Goal: Navigation & Orientation: Find specific page/section

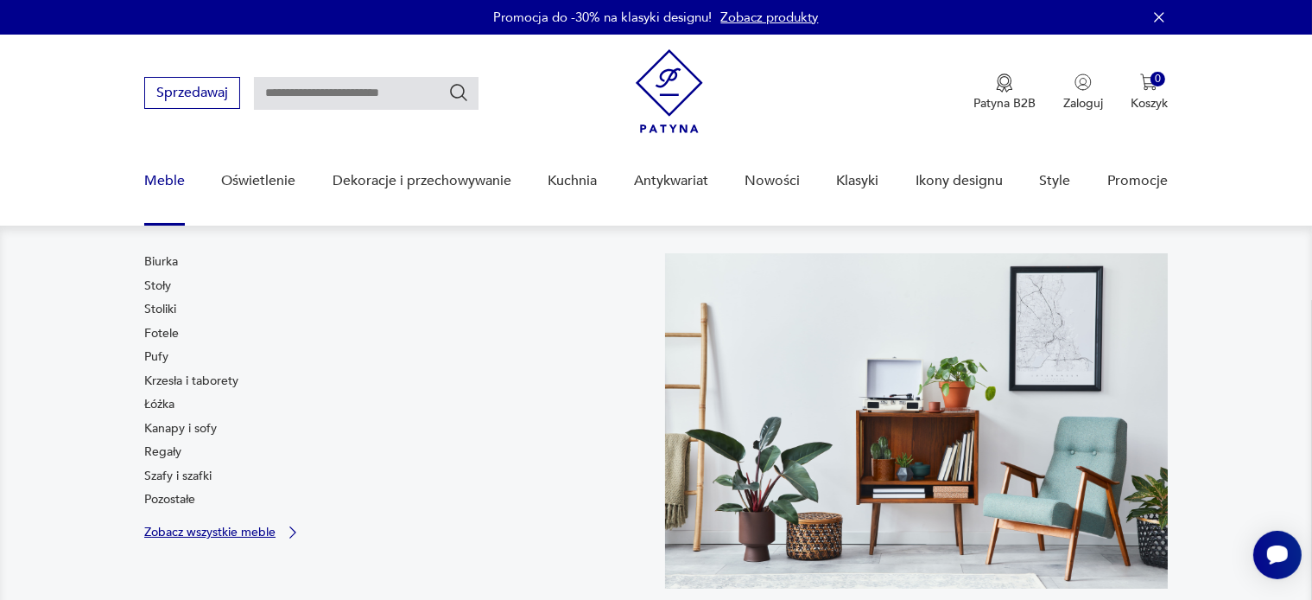
click at [184, 534] on p "Zobacz wszystkie meble" at bounding box center [209, 531] width 131 height 11
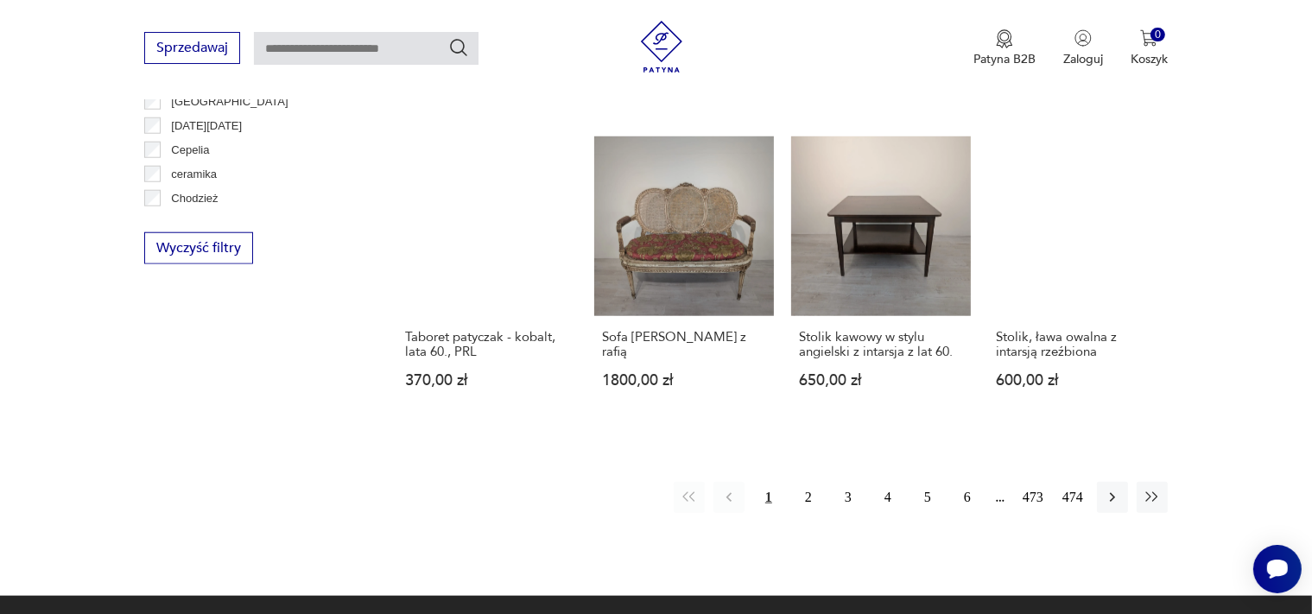
scroll to position [1827, 0]
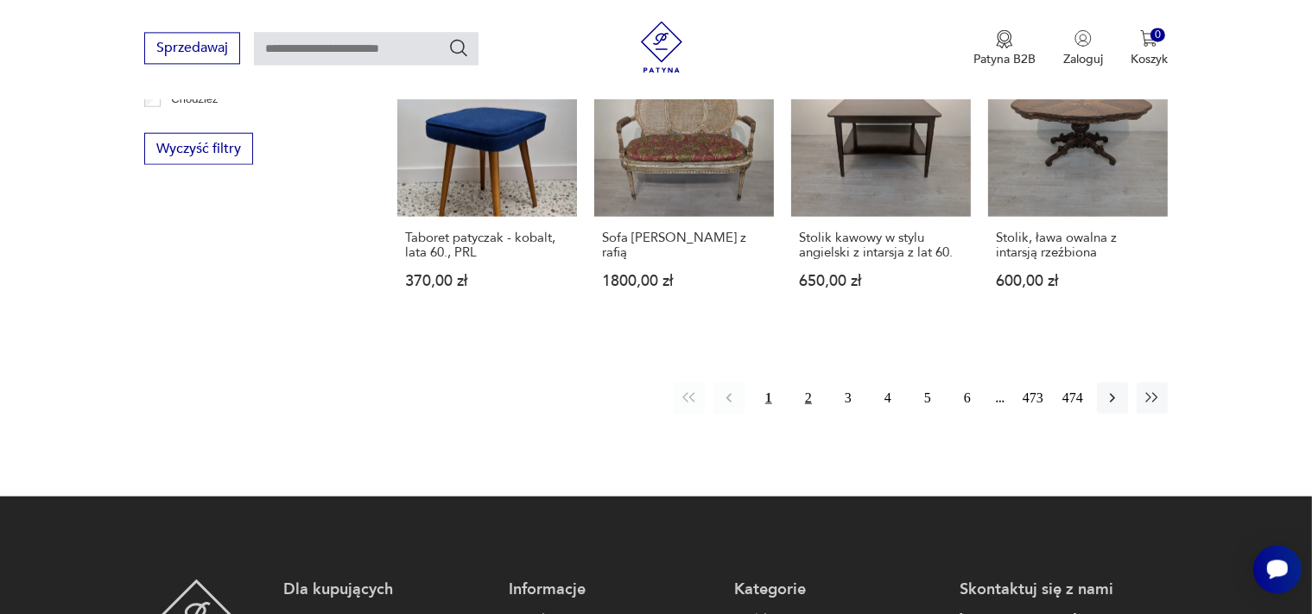
click at [809, 382] on button "2" at bounding box center [808, 397] width 31 height 31
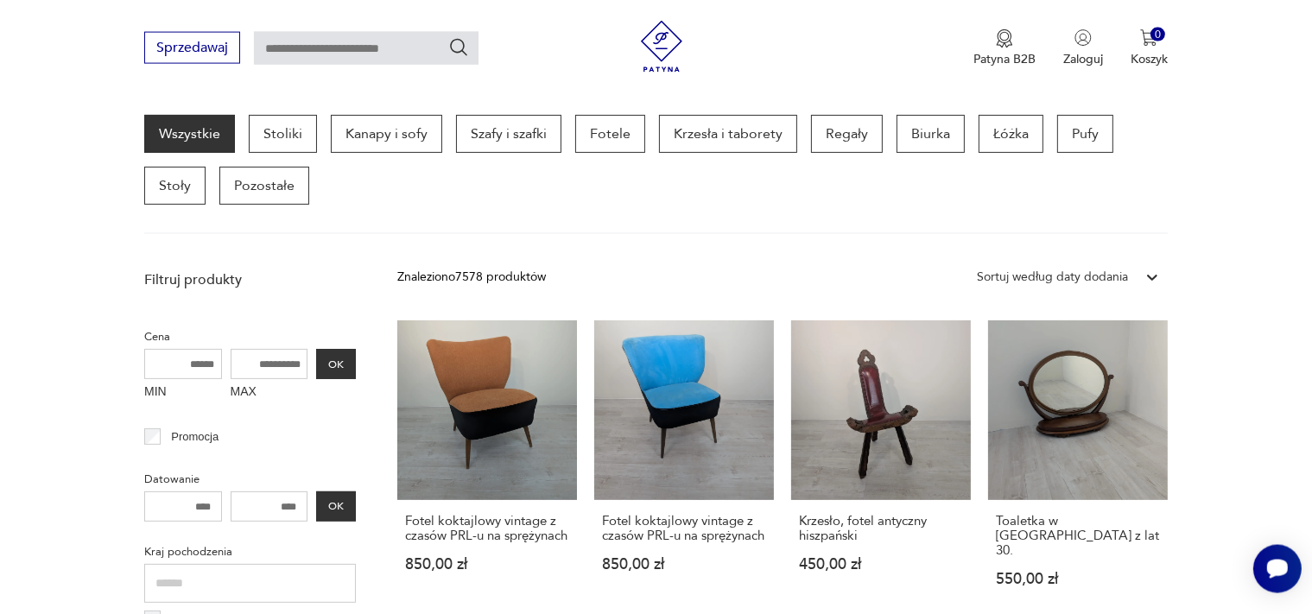
scroll to position [458, 0]
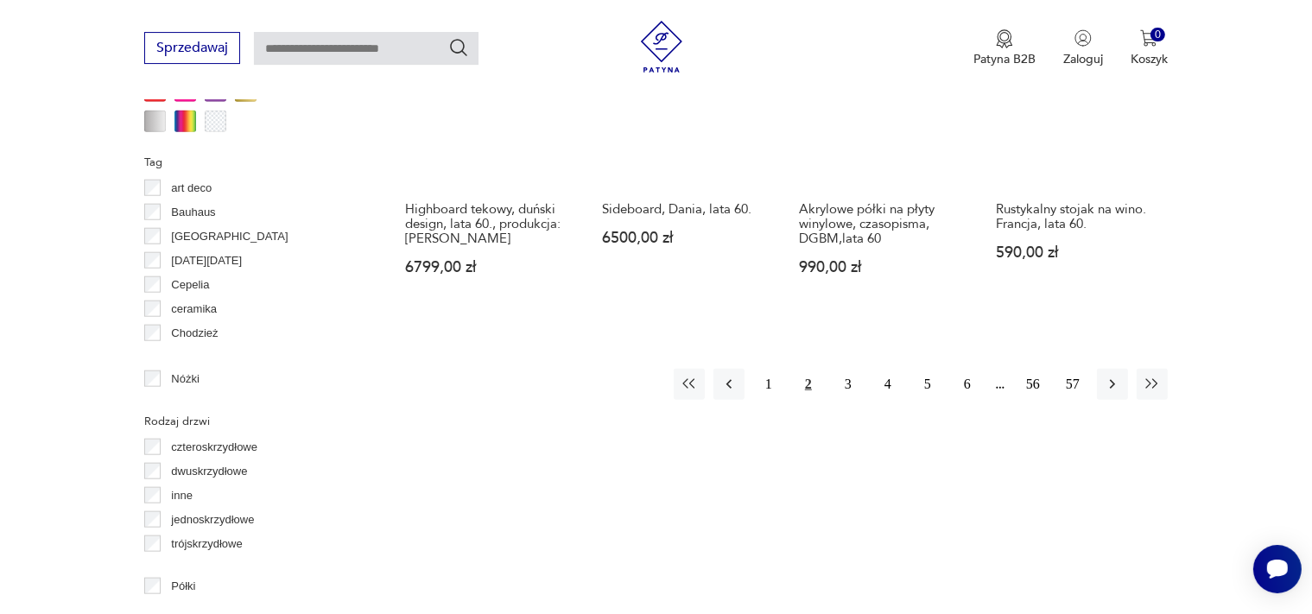
scroll to position [1850, 0]
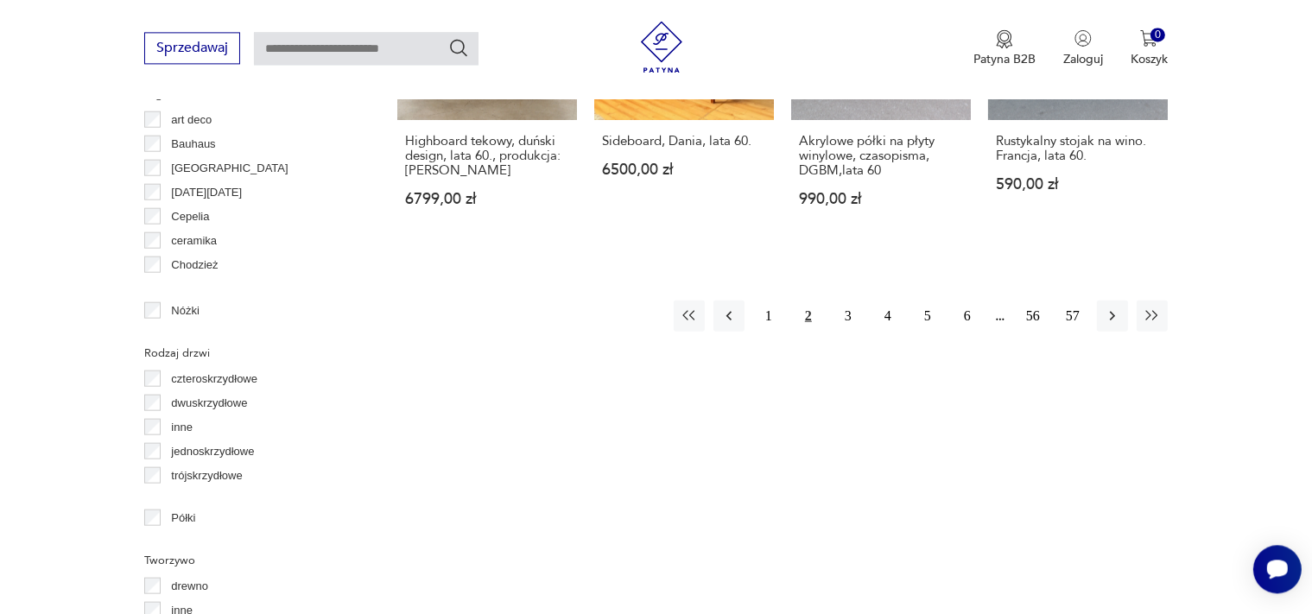
click at [814, 302] on button "2" at bounding box center [808, 315] width 31 height 31
click at [1106, 307] on icon "button" at bounding box center [1112, 315] width 17 height 17
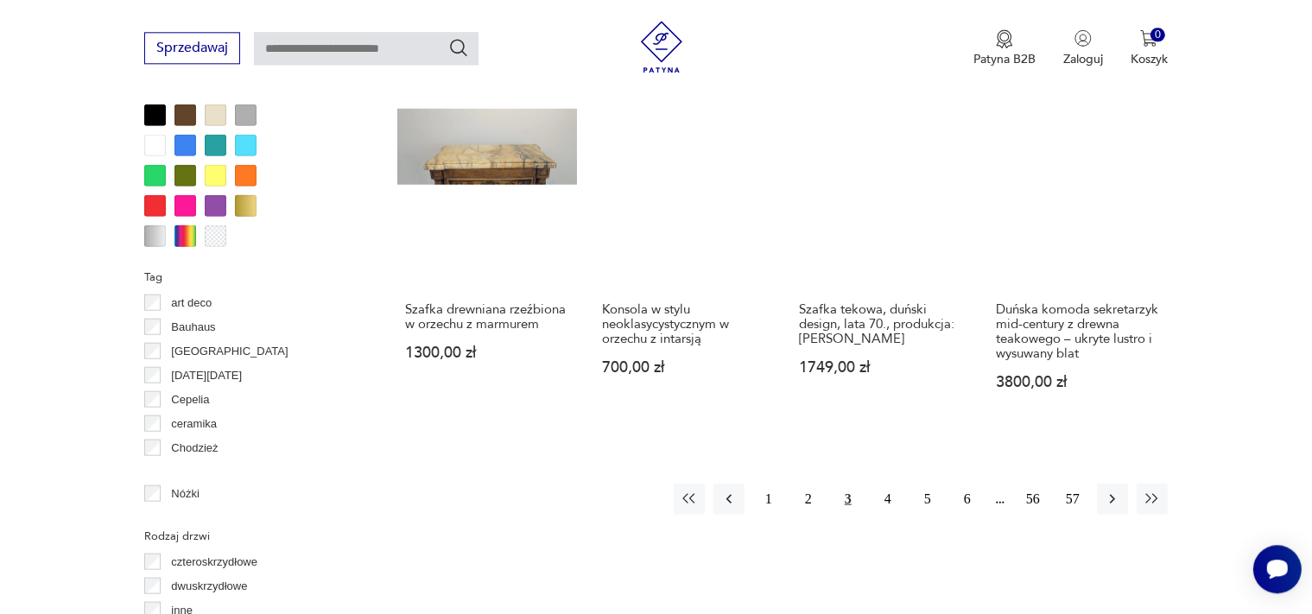
scroll to position [1735, 0]
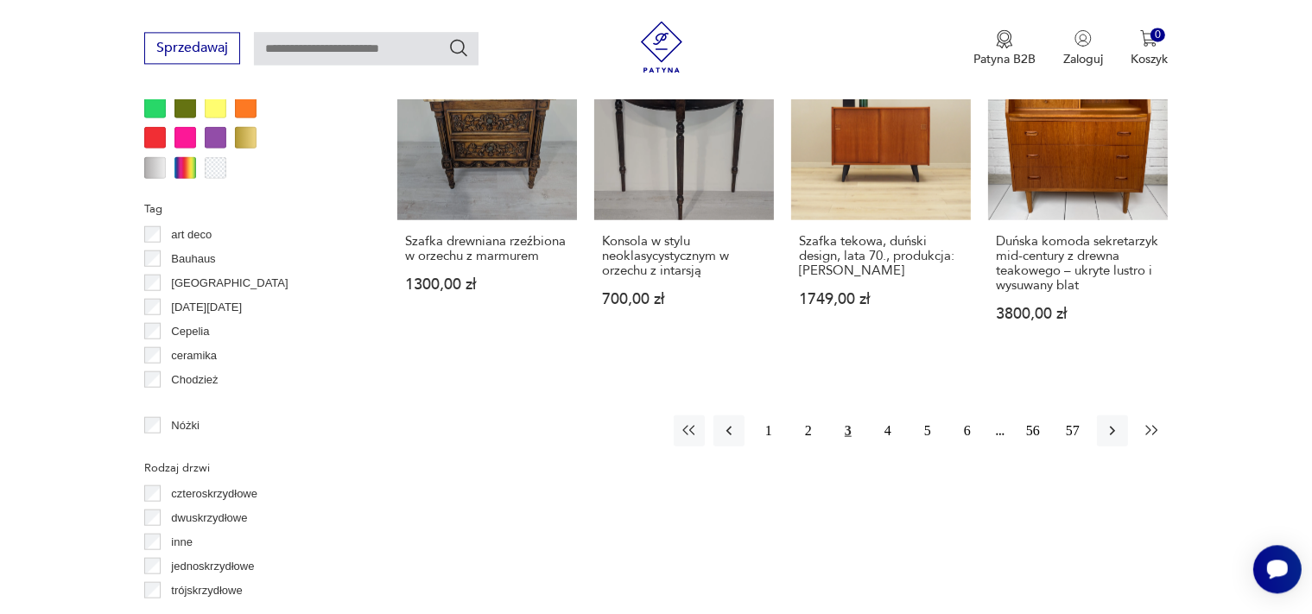
click at [1153, 422] on button "button" at bounding box center [1152, 430] width 31 height 31
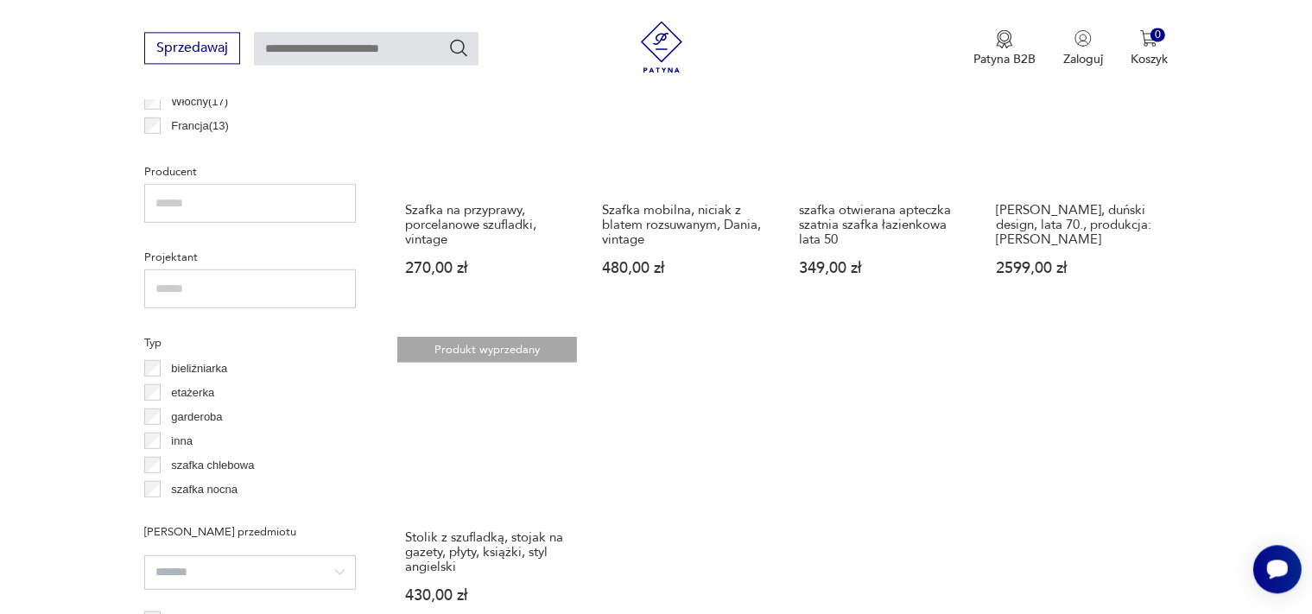
scroll to position [1370, 0]
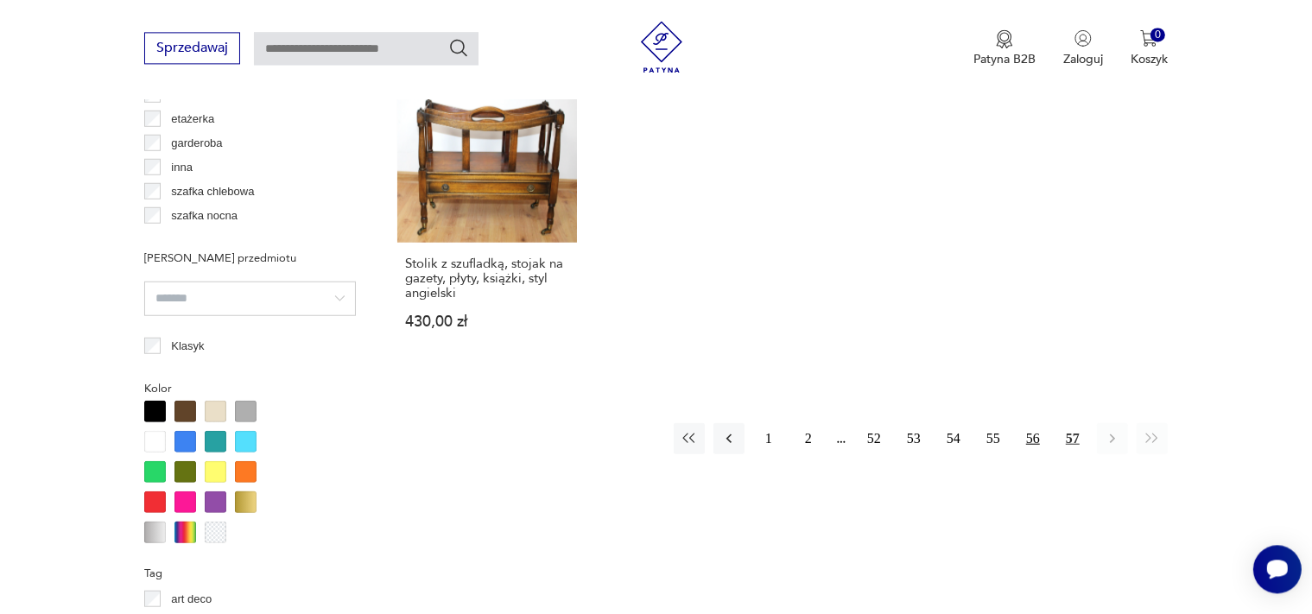
click at [1031, 435] on button "56" at bounding box center [1033, 438] width 31 height 31
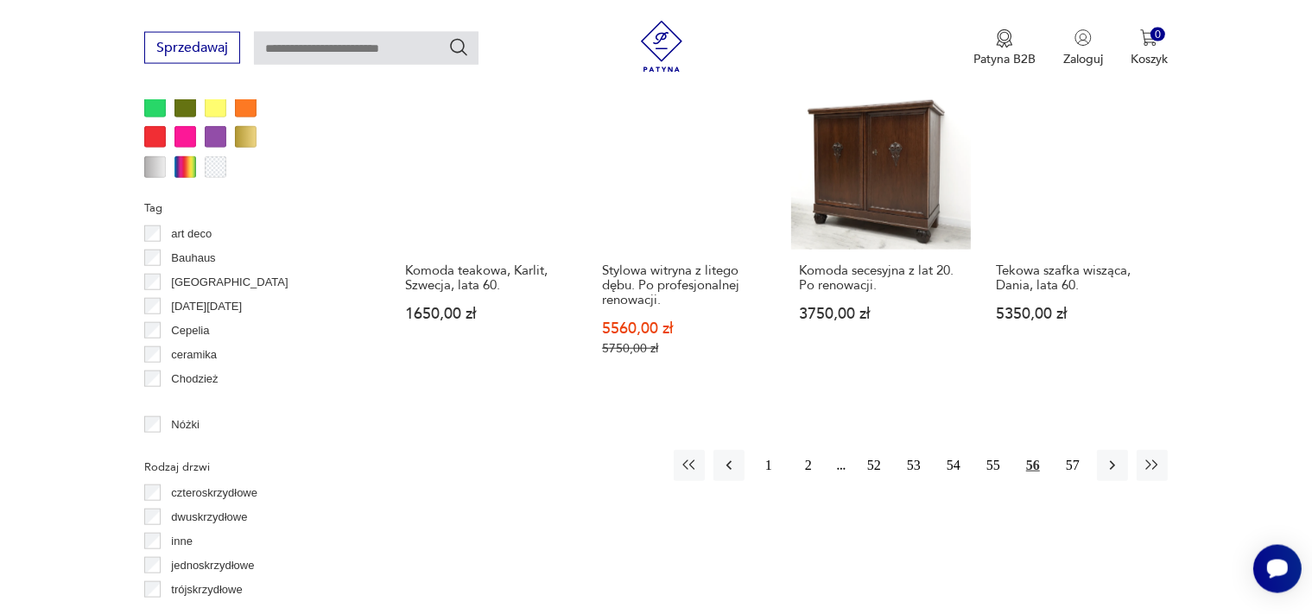
scroll to position [1827, 0]
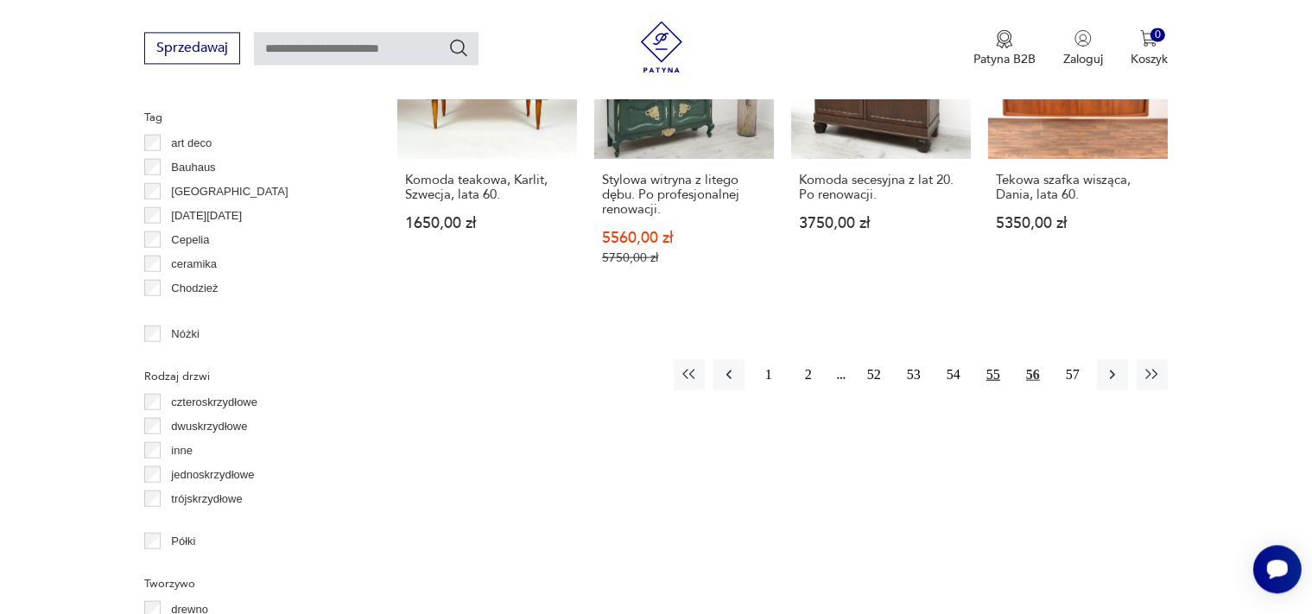
click at [1001, 359] on button "55" at bounding box center [993, 374] width 31 height 31
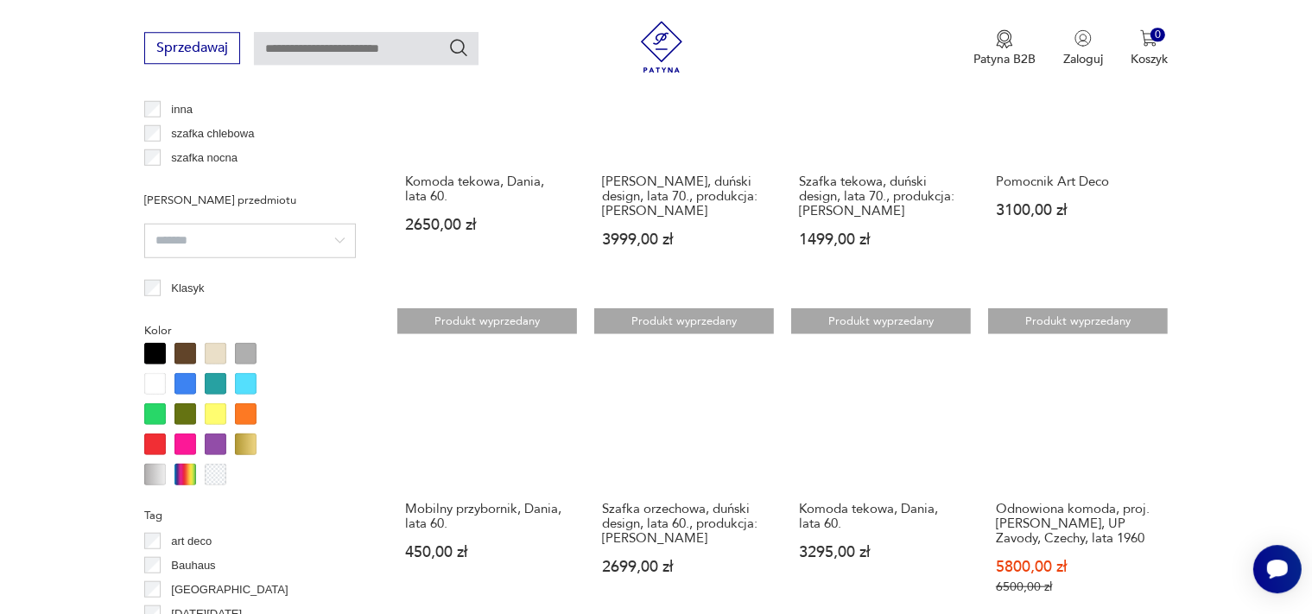
scroll to position [1553, 0]
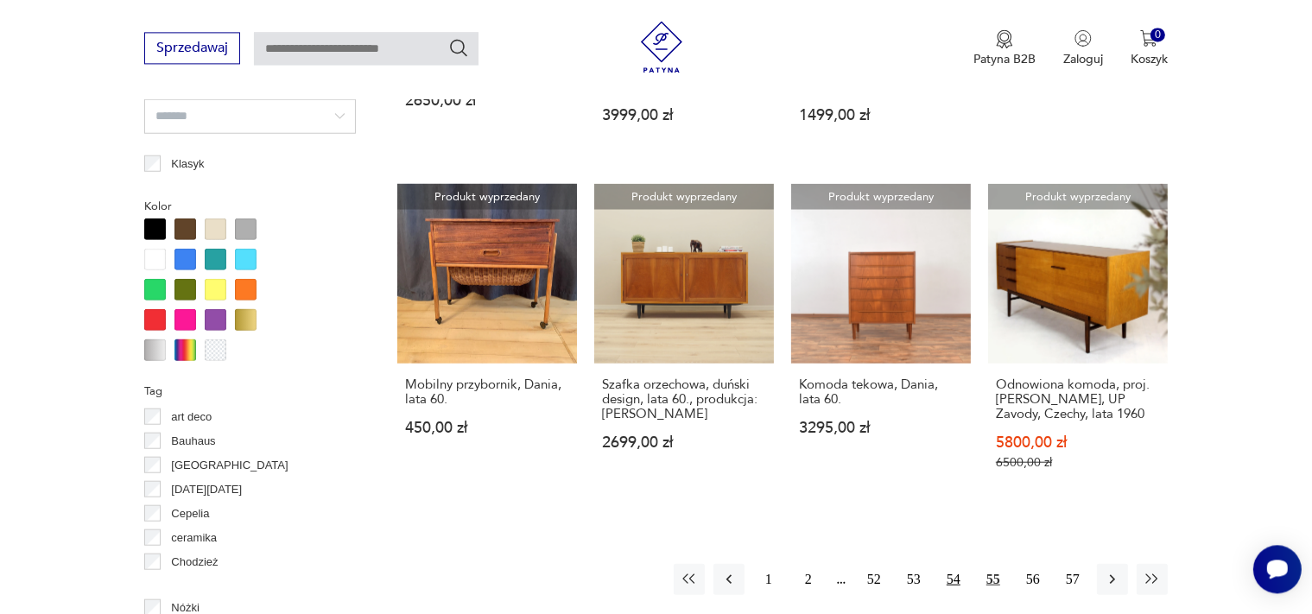
click at [956, 572] on button "54" at bounding box center [953, 578] width 31 height 31
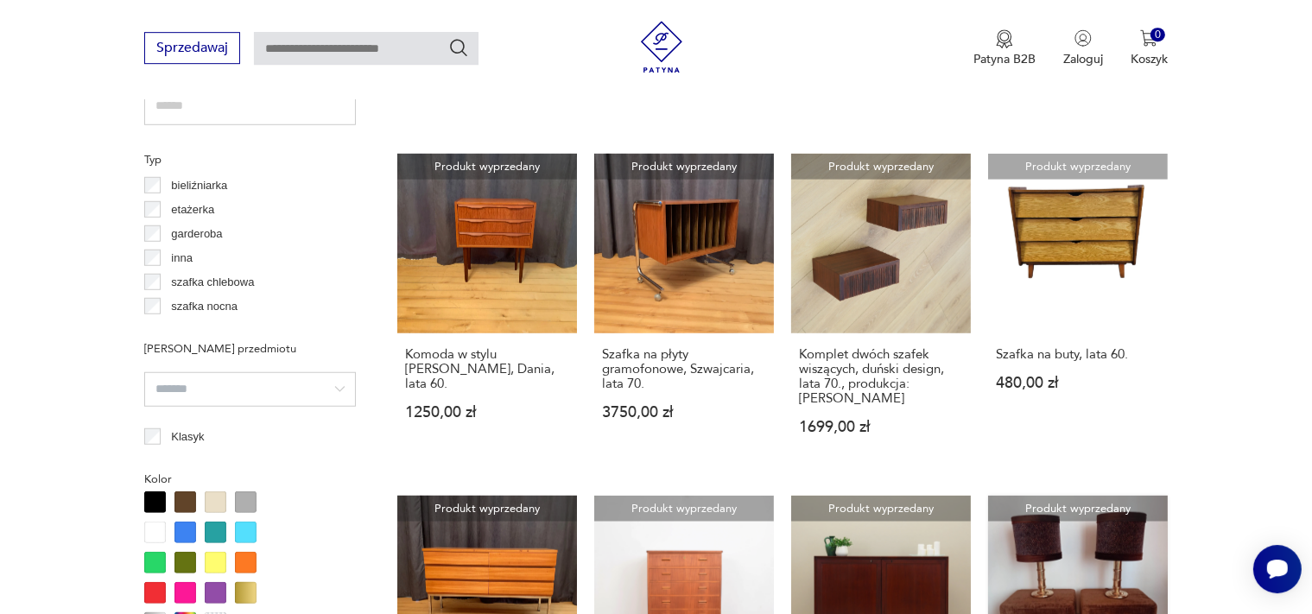
scroll to position [1553, 0]
